Goal: Task Accomplishment & Management: Manage account settings

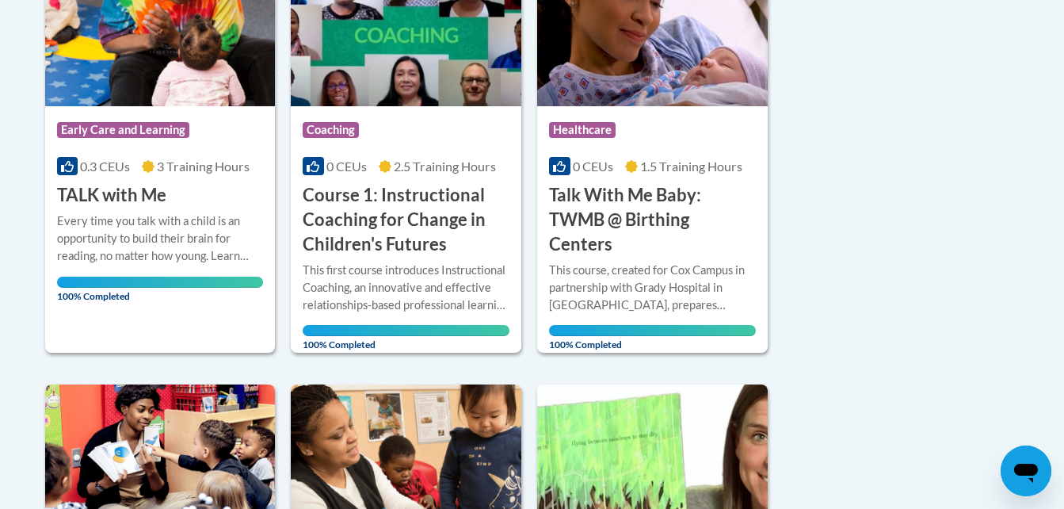
scroll to position [465, 0]
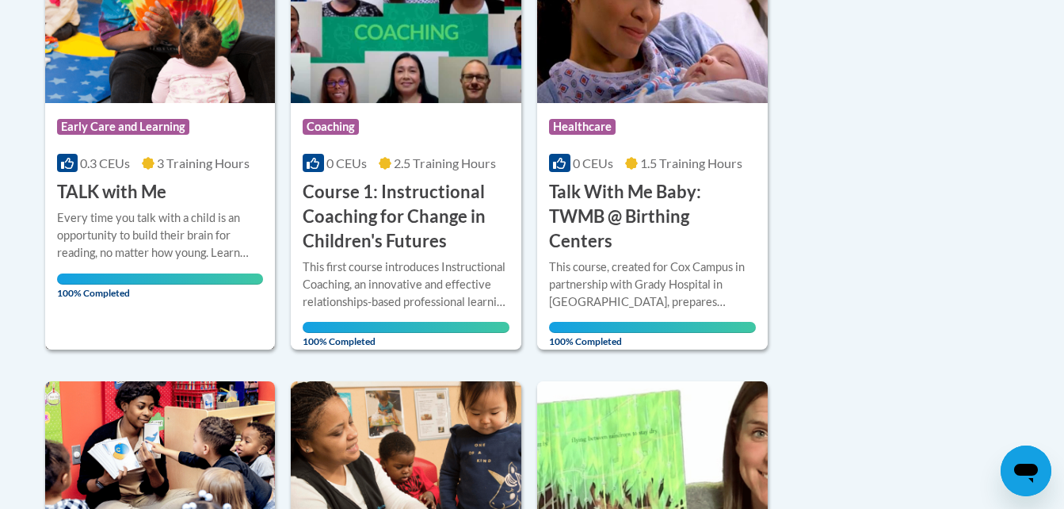
click at [208, 154] on div "Course Category: Early Care and Learning 0.3 CEUs 3 Training Hours COURSE TALK …" at bounding box center [160, 153] width 231 height 101
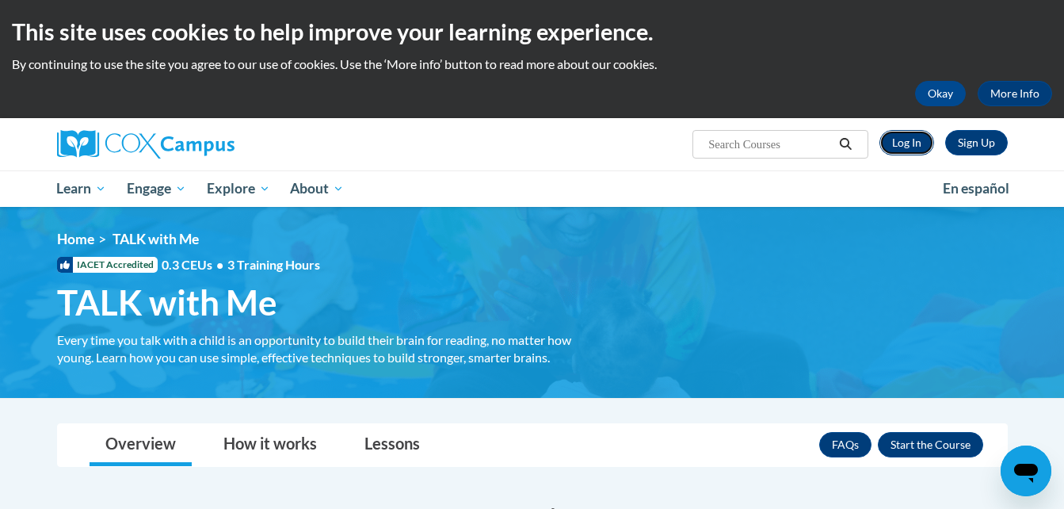
click at [906, 133] on link "Log In" at bounding box center [907, 142] width 55 height 25
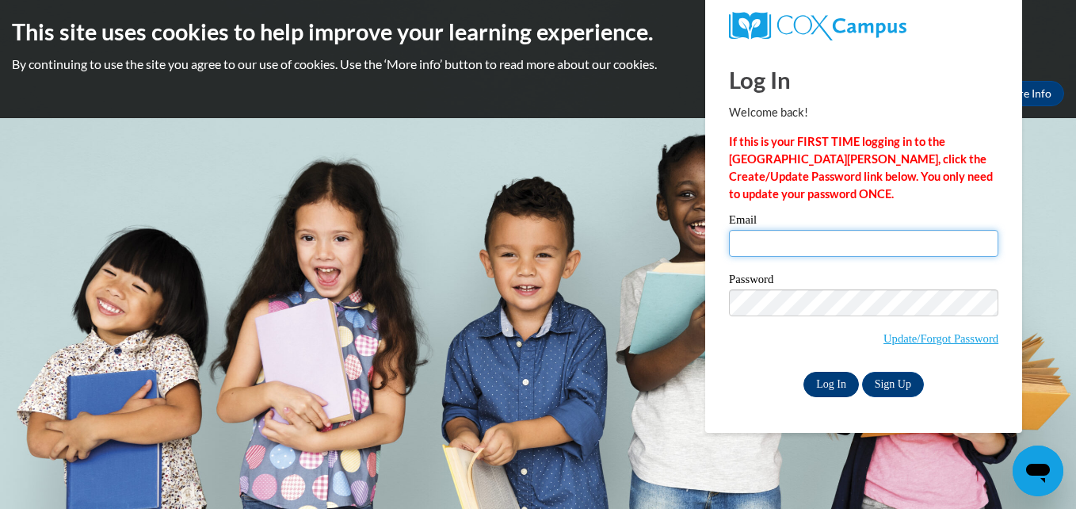
type input "Latonyalewis34@gmail.com"
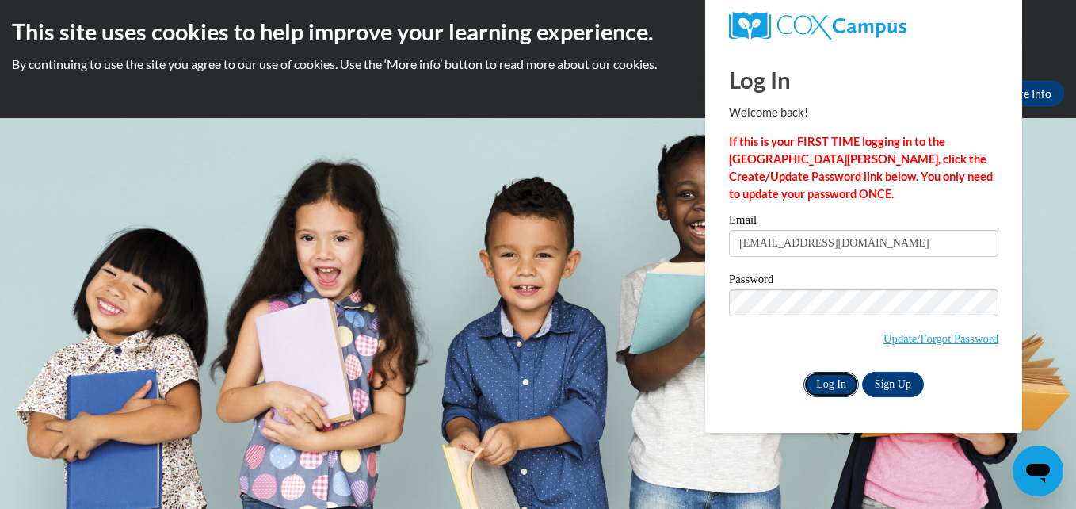
click at [821, 384] on input "Log In" at bounding box center [830, 384] width 55 height 25
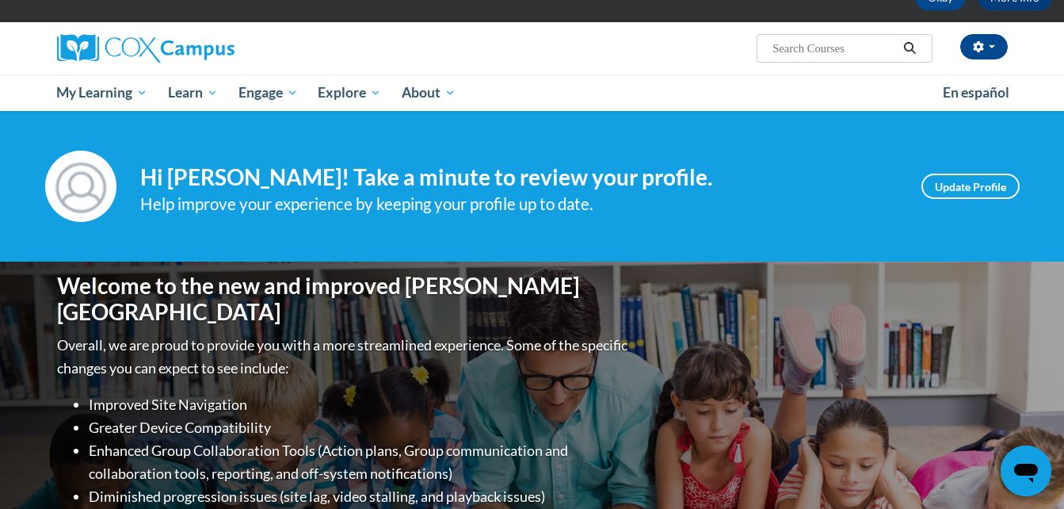
scroll to position [103, 0]
